Goal: Transaction & Acquisition: Purchase product/service

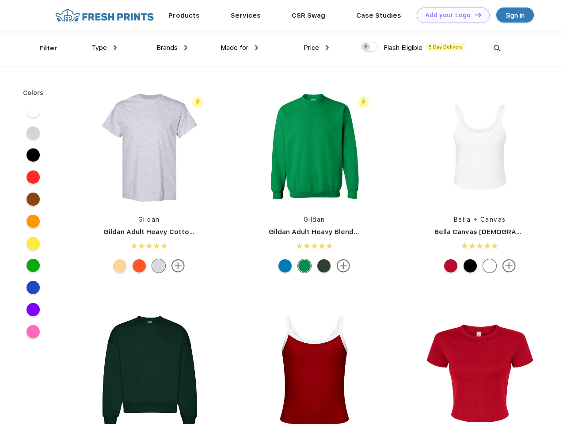
click at [450, 15] on link "Add your Logo Design Tool" at bounding box center [453, 15] width 73 height 15
click at [0, 0] on div "Design Tool" at bounding box center [0, 0] width 0 height 0
click at [474, 15] on link "Add your Logo Design Tool" at bounding box center [453, 15] width 73 height 15
click at [42, 48] on div "Filter" at bounding box center [48, 48] width 18 height 10
click at [104, 48] on span "Type" at bounding box center [99, 48] width 15 height 8
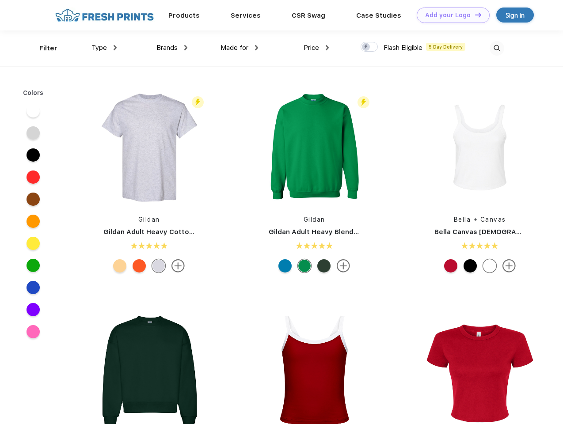
click at [172, 48] on span "Brands" at bounding box center [166, 48] width 21 height 8
click at [240, 48] on span "Made for" at bounding box center [235, 48] width 28 height 8
click at [317, 48] on span "Price" at bounding box center [311, 48] width 15 height 8
click at [370, 47] on div at bounding box center [369, 47] width 17 height 10
click at [366, 47] on input "checkbox" at bounding box center [364, 45] width 6 height 6
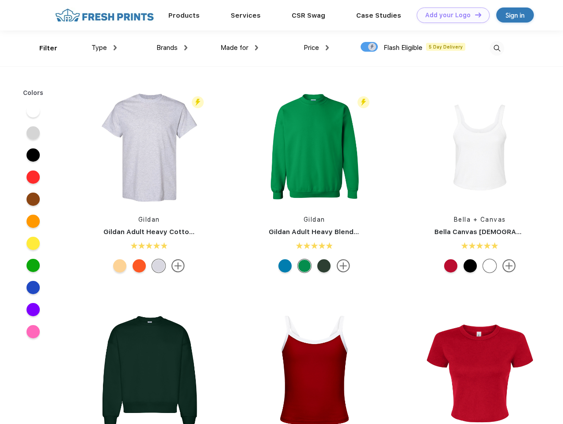
click at [497, 48] on img at bounding box center [497, 48] width 15 height 15
